Goal: Find specific page/section: Find specific page/section

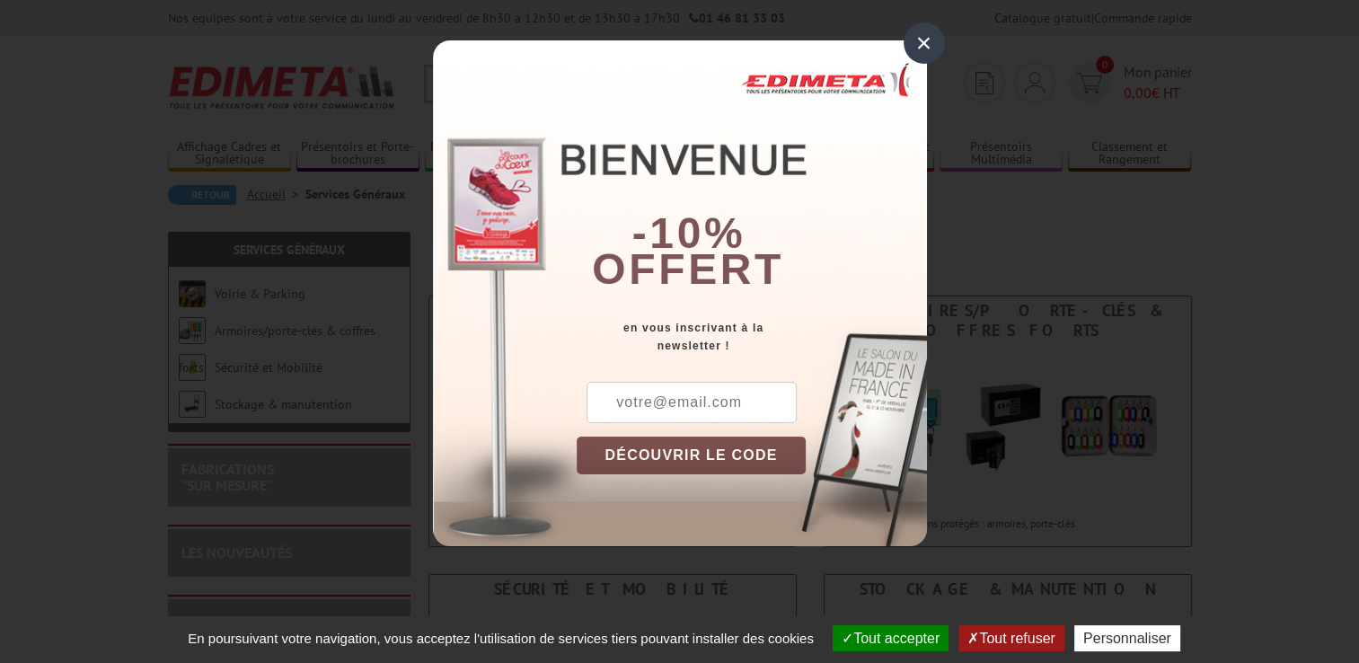
click at [925, 45] on div "×" at bounding box center [923, 42] width 41 height 41
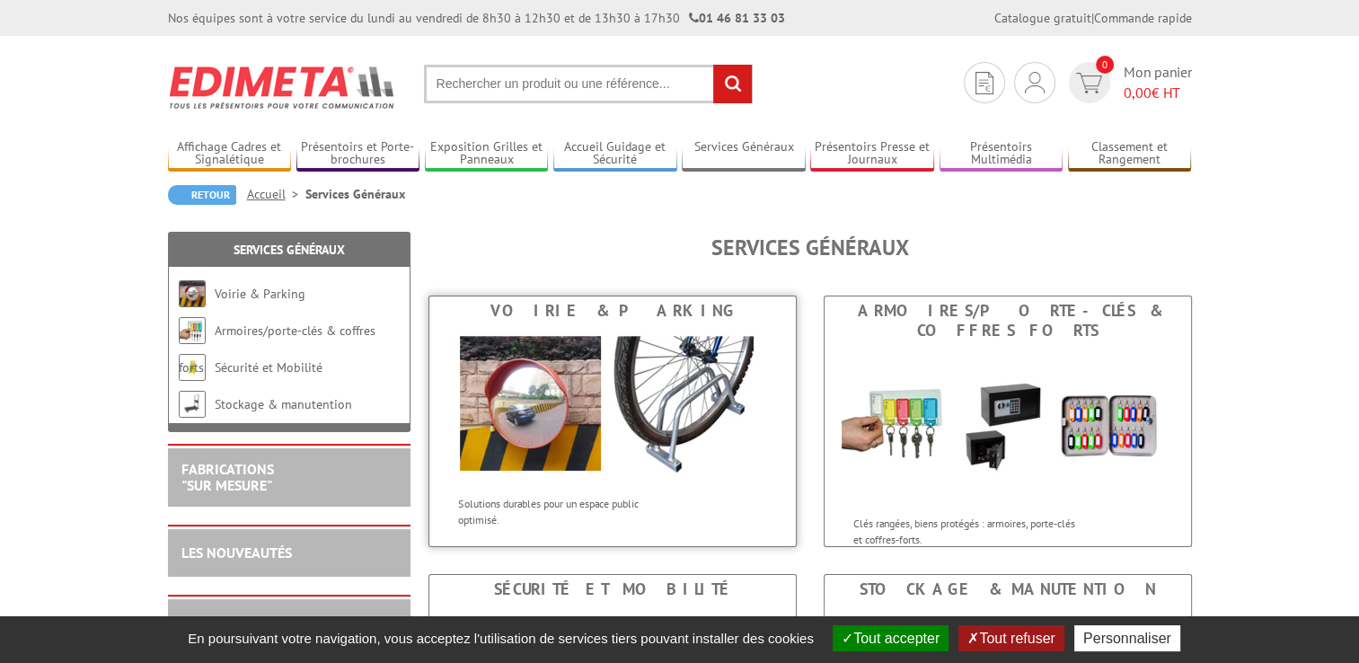
click at [643, 298] on link "Voirie & Parking Solutions durables pour un espace public optimisé." at bounding box center [612, 420] width 368 height 251
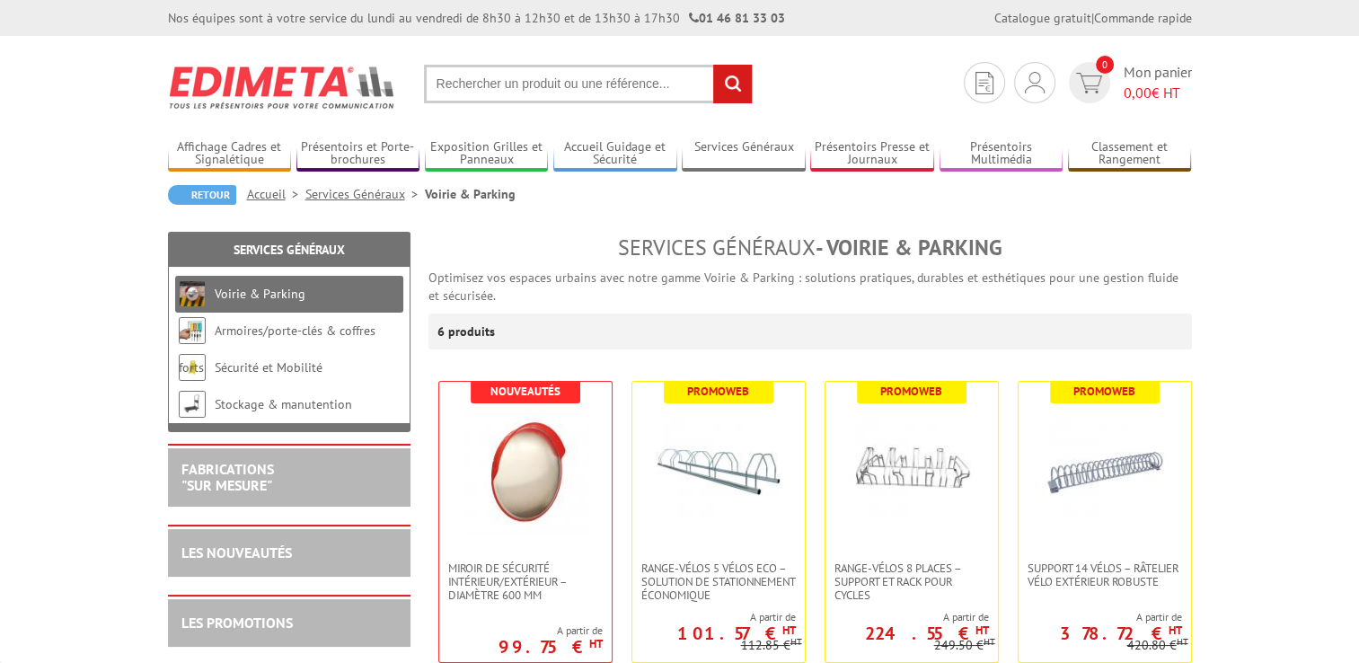
click at [641, 317] on div "6 produits" at bounding box center [809, 331] width 763 height 36
click at [299, 615] on div "LES PROMOTIONS" at bounding box center [289, 622] width 216 height 21
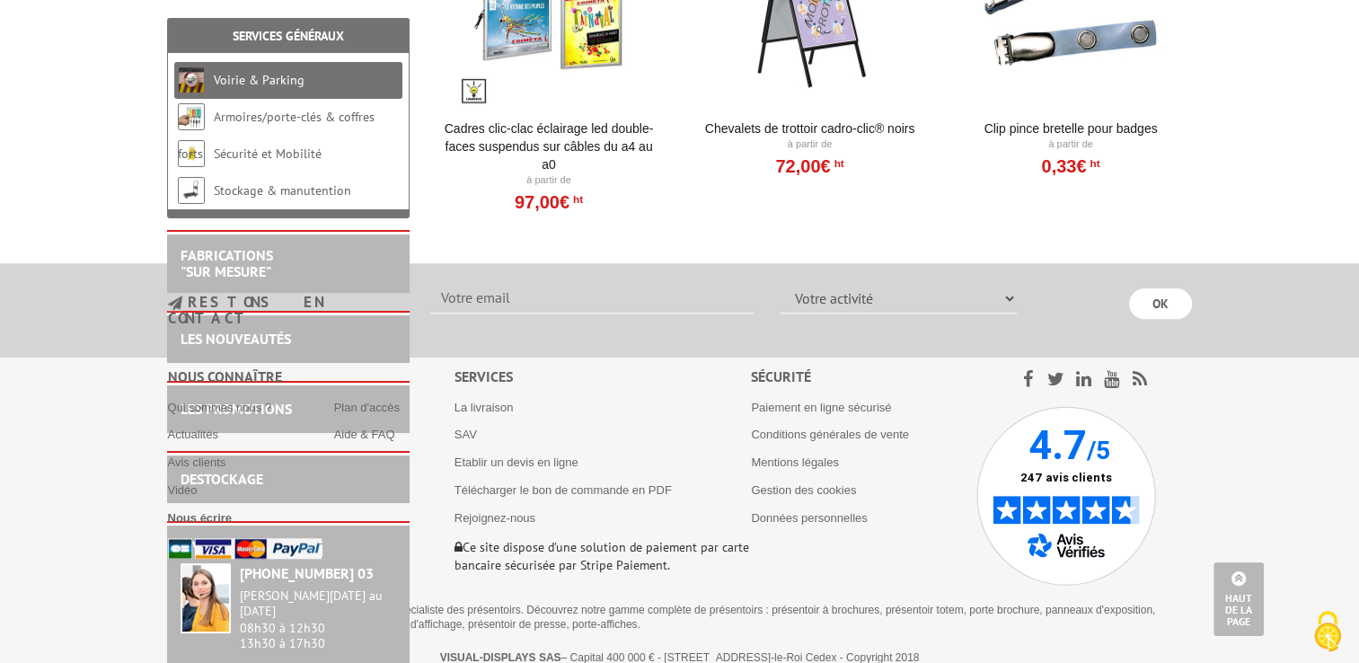
scroll to position [797, 0]
